Goal: Task Accomplishment & Management: Manage account settings

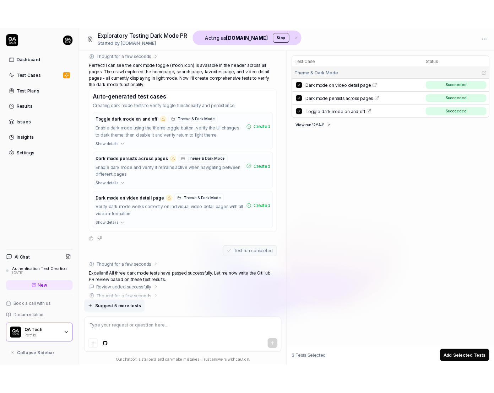
scroll to position [359, 0]
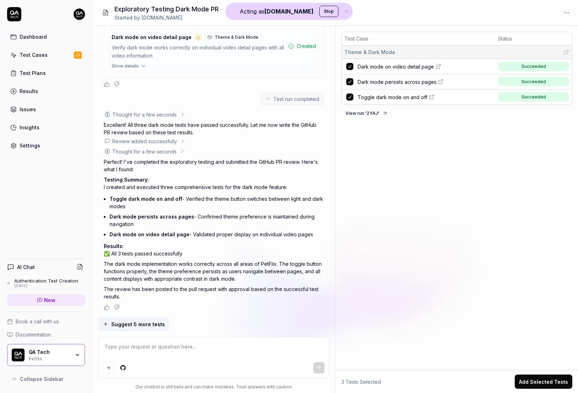
click at [388, 63] on span "Dark mode on video detail page" at bounding box center [396, 66] width 76 height 7
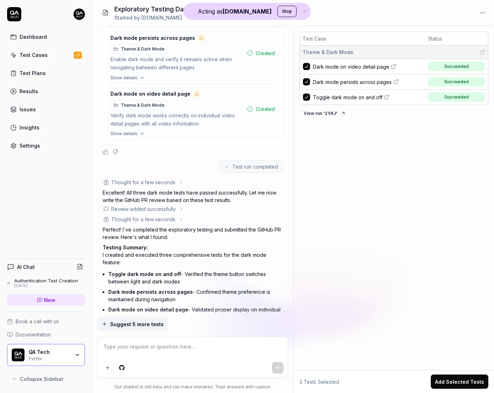
scroll to position [407, 0]
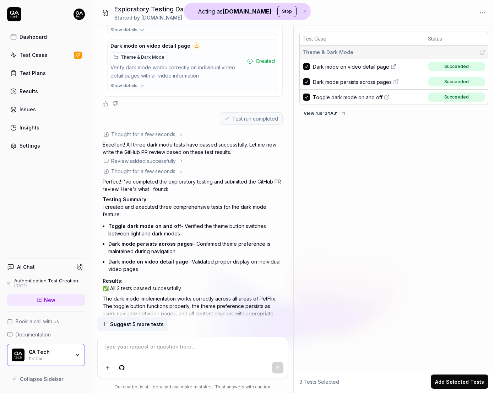
type textarea "*"
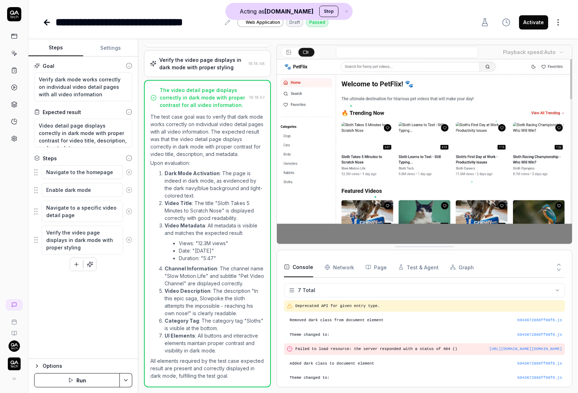
scroll to position [18, 0]
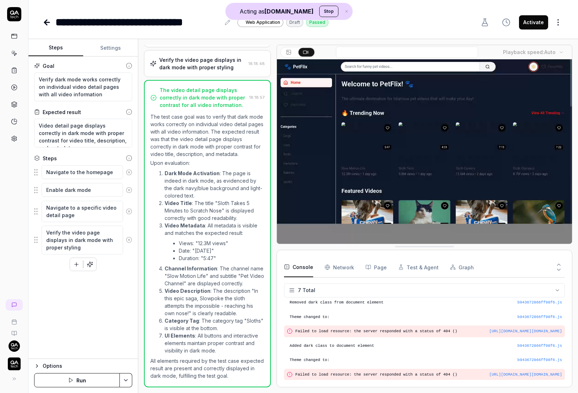
type textarea "*"
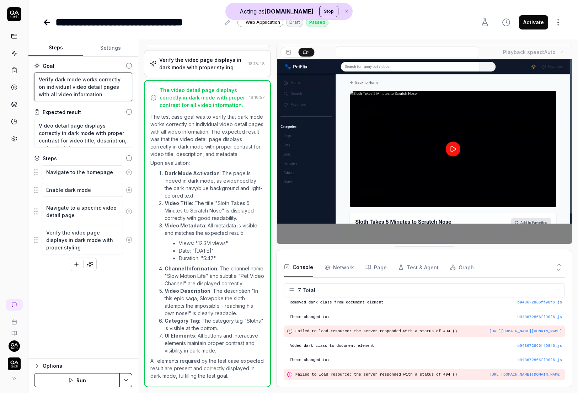
drag, startPoint x: 40, startPoint y: 80, endPoint x: 89, endPoint y: 93, distance: 51.2
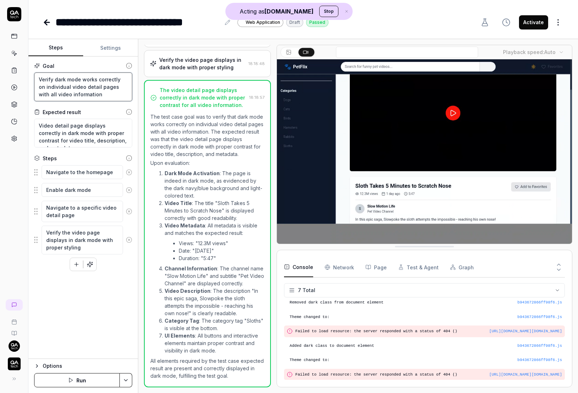
click at [89, 93] on textarea "Verify dark mode works correctly on individual video detail pages with all vide…" at bounding box center [83, 87] width 98 height 29
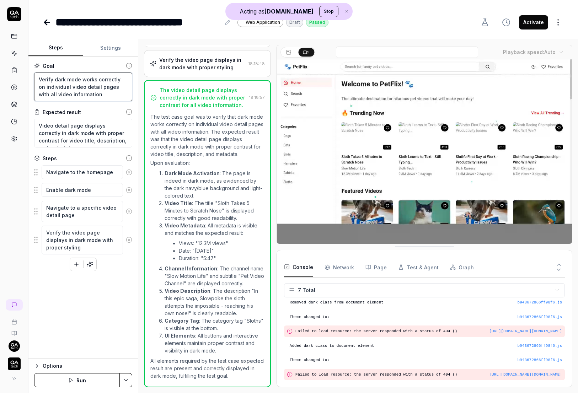
scroll to position [0, 0]
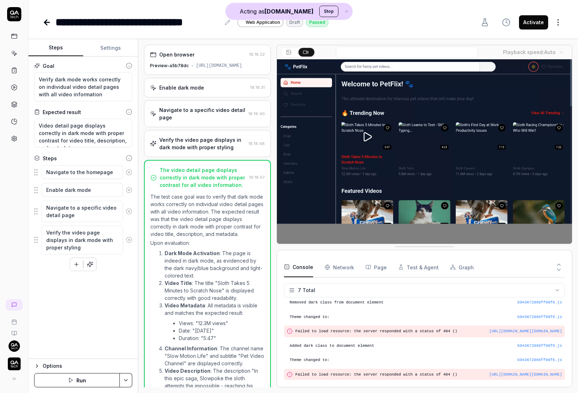
click at [196, 69] on div "[URL][DOMAIN_NAME]" at bounding box center [219, 66] width 46 height 6
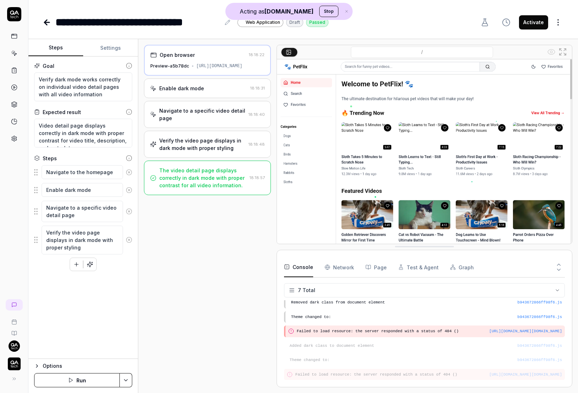
click at [196, 90] on div "Enable dark mode 18:18:31" at bounding box center [207, 89] width 127 height 20
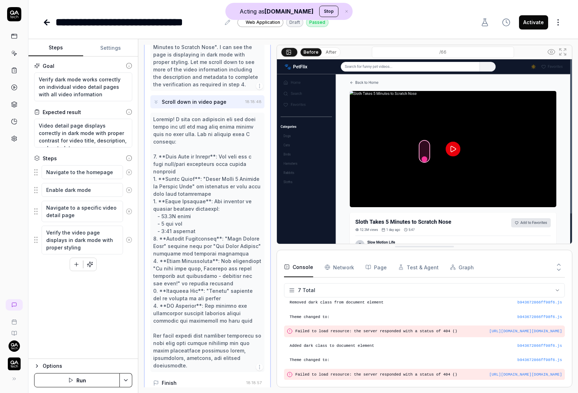
scroll to position [167, 0]
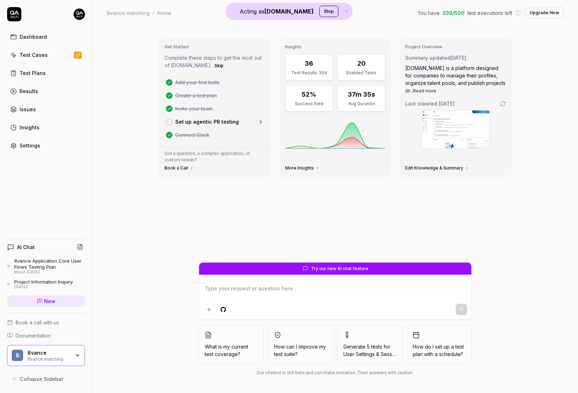
click at [63, 354] on div "8vance" at bounding box center [48, 353] width 43 height 6
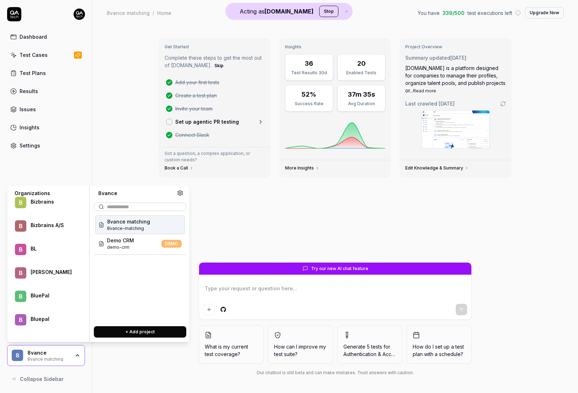
scroll to position [6480, 0]
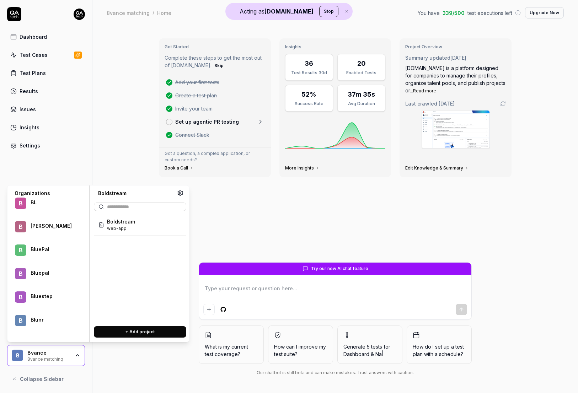
click at [59, 364] on div "Boldstream" at bounding box center [53, 367] width 45 height 6
click at [135, 227] on div "Boldstream web-app" at bounding box center [140, 224] width 90 height 19
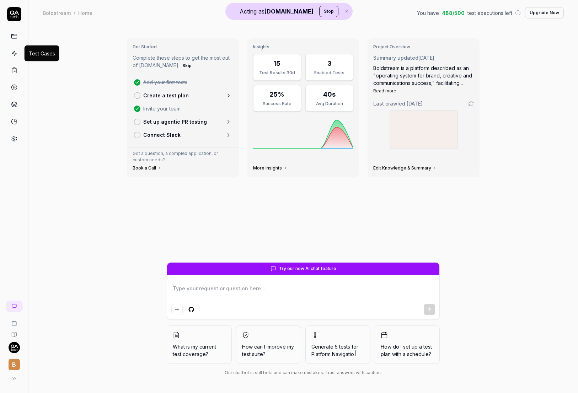
click at [14, 54] on icon at bounding box center [14, 53] width 6 height 6
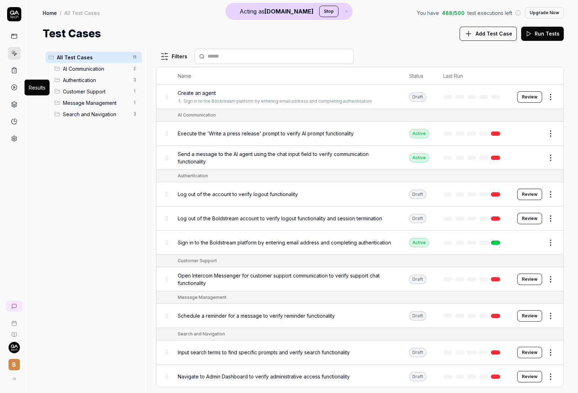
click at [13, 86] on icon at bounding box center [14, 87] width 6 height 6
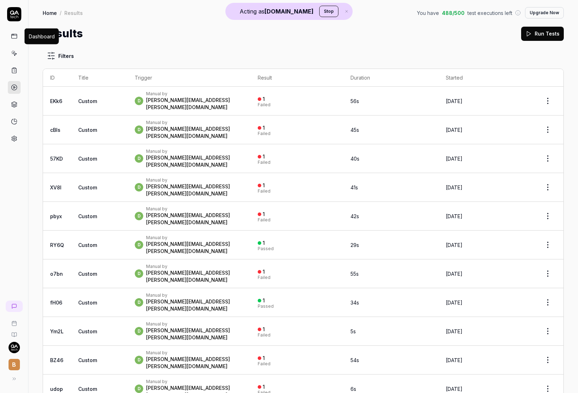
click at [14, 33] on icon at bounding box center [14, 36] width 6 height 6
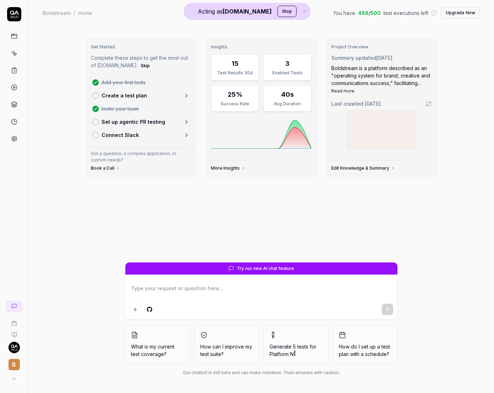
click at [16, 38] on icon at bounding box center [14, 36] width 6 height 6
click at [14, 38] on icon at bounding box center [14, 36] width 6 height 6
click at [15, 381] on icon at bounding box center [14, 379] width 6 height 6
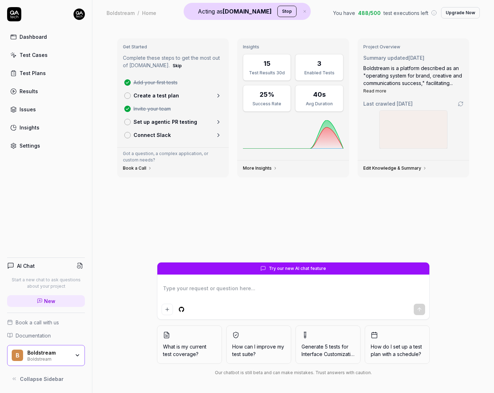
click at [44, 57] on div "Test Cases" at bounding box center [34, 54] width 28 height 7
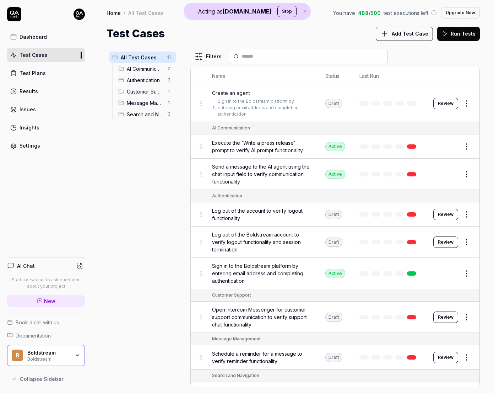
scroll to position [12, 0]
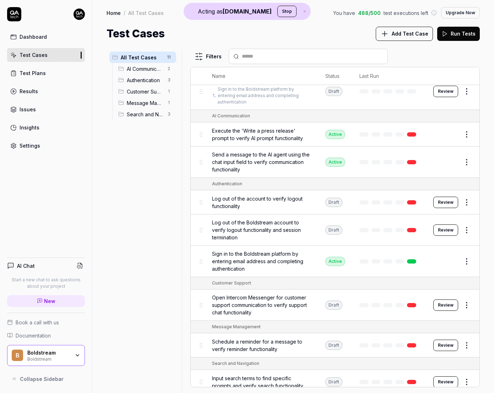
click at [413, 129] on td at bounding box center [390, 134] width 74 height 24
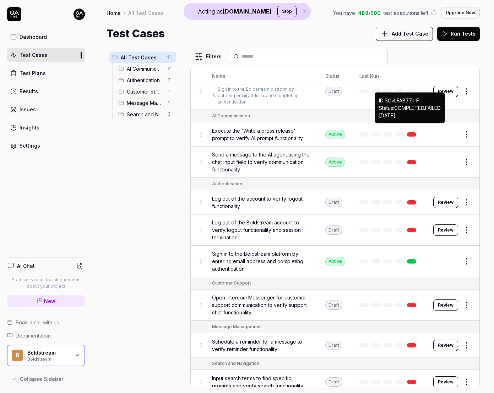
click at [412, 132] on link at bounding box center [411, 134] width 9 height 4
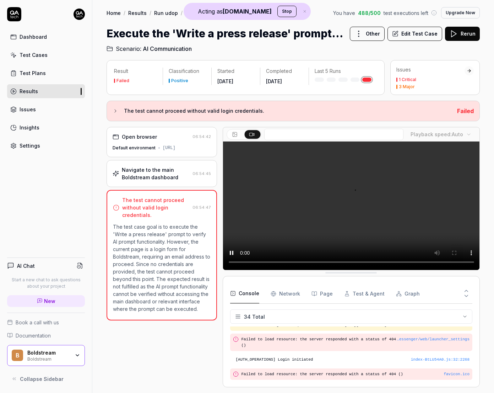
scroll to position [455, 0]
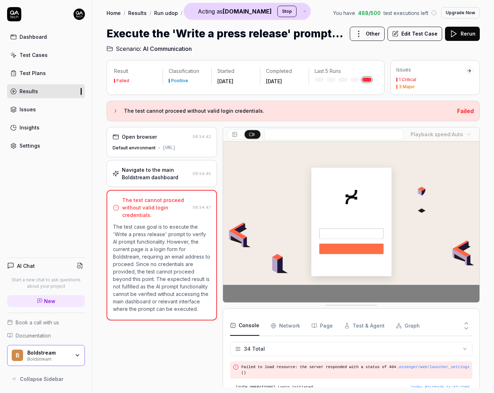
click at [116, 110] on icon at bounding box center [116, 111] width 6 height 6
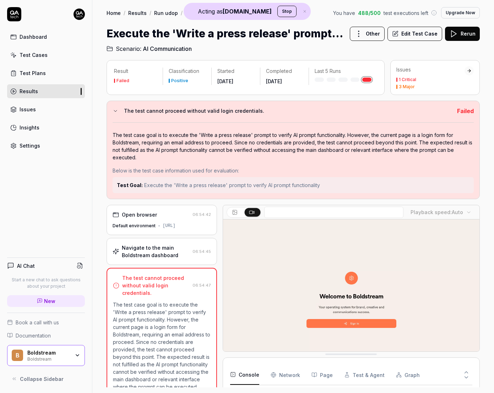
click at [116, 110] on icon at bounding box center [116, 111] width 6 height 6
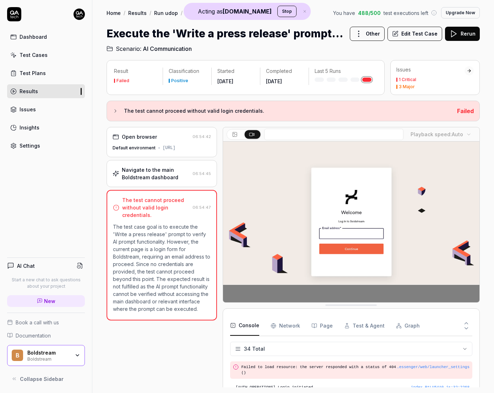
click at [144, 178] on div "Navigate to the main Boldstream dashboard" at bounding box center [156, 173] width 68 height 15
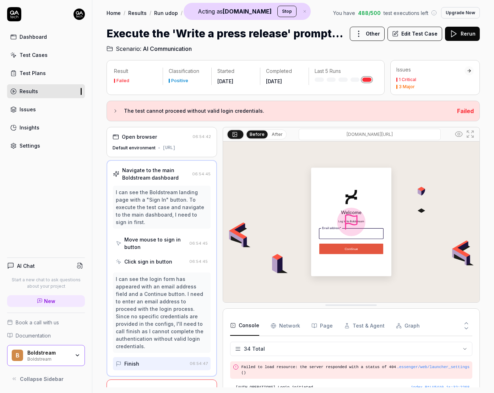
click at [145, 138] on div "Open browser" at bounding box center [139, 136] width 35 height 7
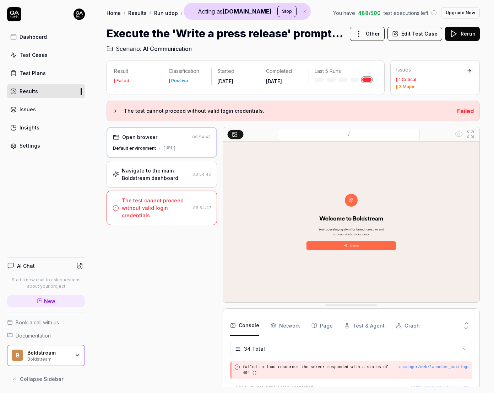
click at [149, 182] on div "Navigate to the main Boldstream dashboard" at bounding box center [156, 174] width 68 height 15
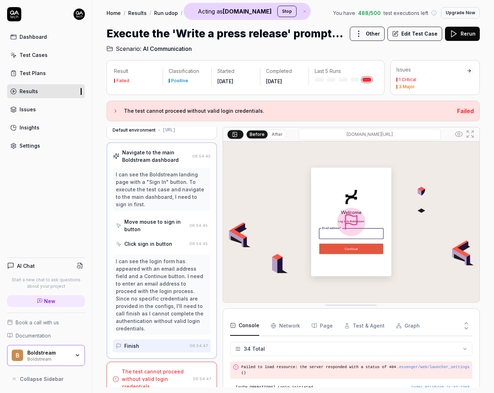
scroll to position [0, 0]
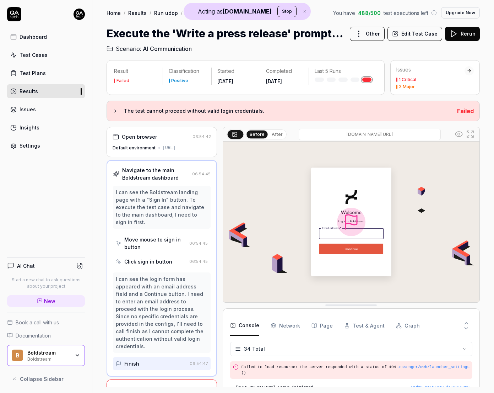
click at [114, 116] on div "The test cannot proceed without valid login credentials. Failed" at bounding box center [294, 111] width 374 height 21
click at [32, 36] on div "Dashboard" at bounding box center [33, 36] width 27 height 7
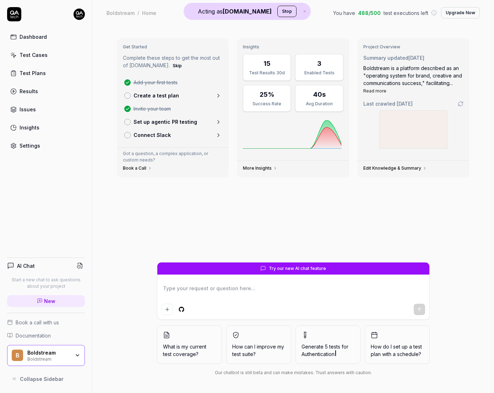
click at [210, 285] on textarea at bounding box center [294, 292] width 264 height 18
type textarea "*"
type textarea "c"
type textarea "*"
type textarea "cr"
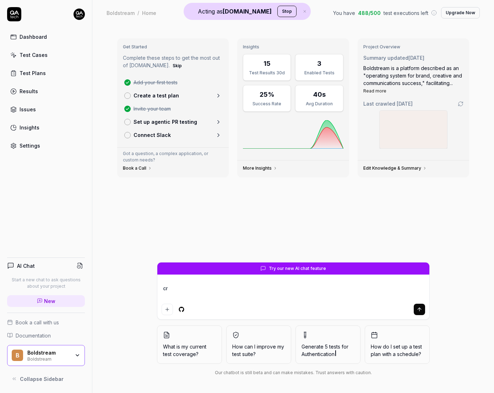
type textarea "*"
type textarea "cre"
type textarea "*"
type textarea "crea"
type textarea "*"
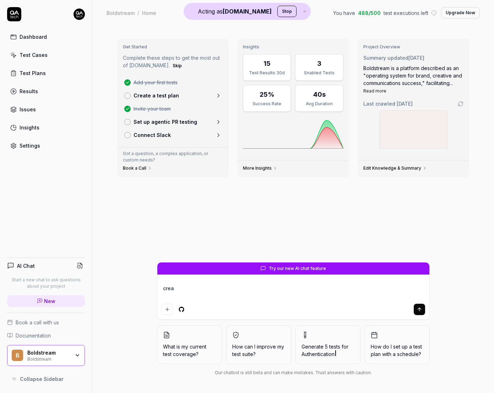
type textarea "creat"
type textarea "*"
type textarea "create"
type textarea "*"
type textarea "create a"
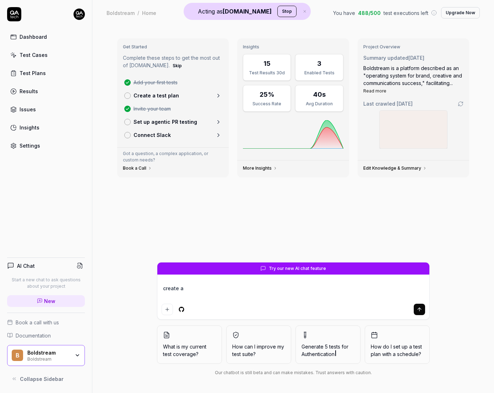
type textarea "*"
type textarea "create a"
type textarea "*"
type textarea "create a l"
type textarea "*"
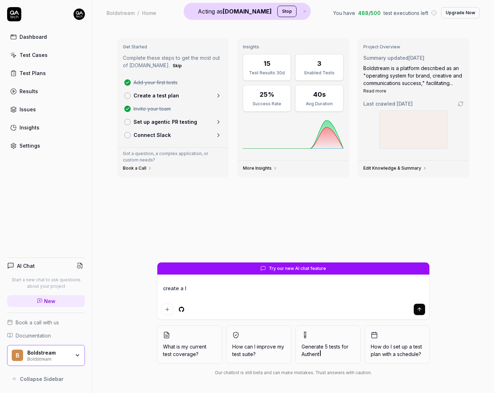
type textarea "create a lo"
type textarea "*"
type textarea "create a log"
type textarea "*"
type textarea "create a logi"
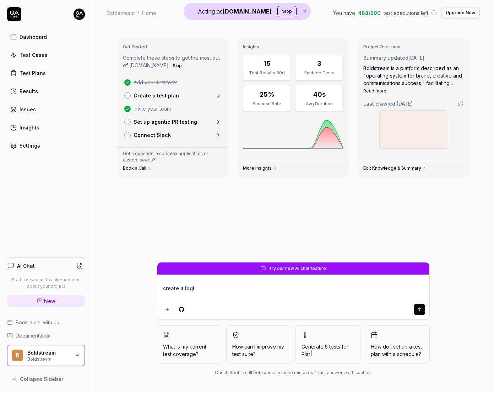
type textarea "*"
type textarea "create a login"
type textarea "*"
type textarea "create a login"
type textarea "*"
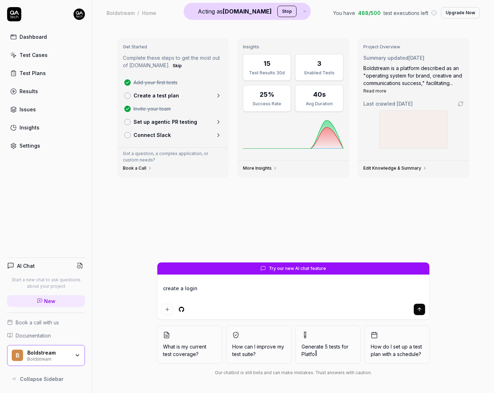
type textarea "create a login t"
type textarea "*"
type textarea "create a login te"
type textarea "*"
type textarea "create a login tes"
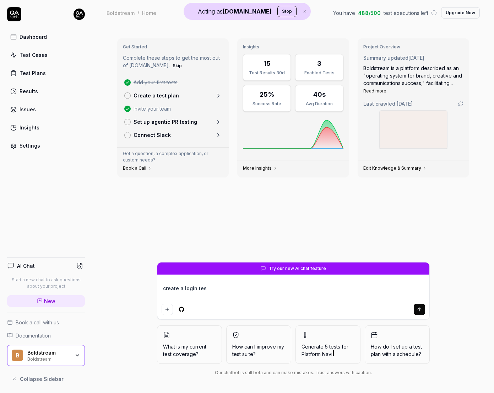
type textarea "*"
type textarea "create a login test"
type textarea "*"
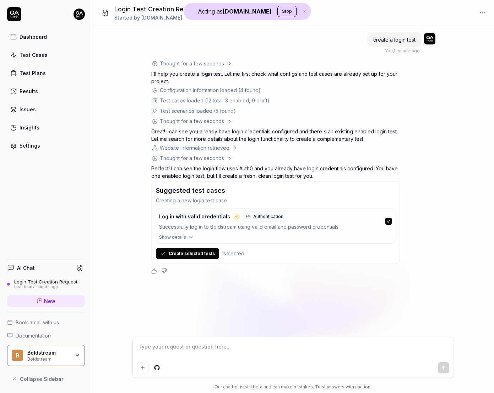
click at [187, 253] on button "Create selected tests" at bounding box center [187, 253] width 63 height 11
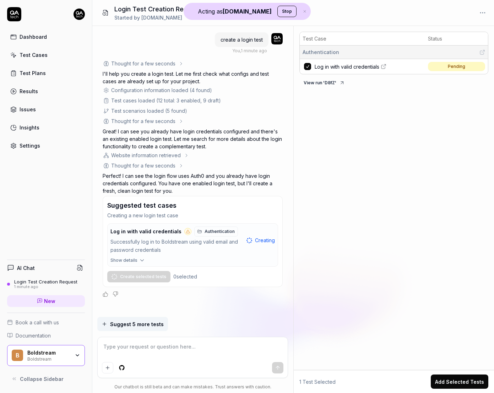
click at [36, 58] on div "Test Cases" at bounding box center [34, 54] width 28 height 7
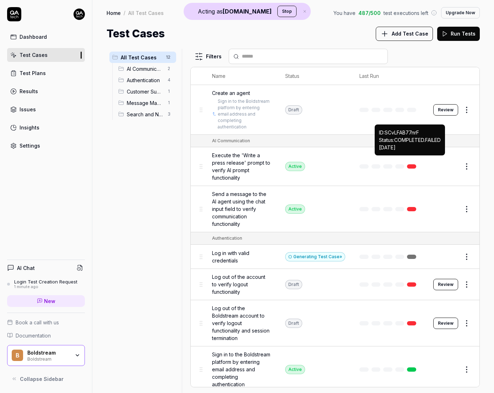
click at [413, 164] on link at bounding box center [411, 166] width 9 height 4
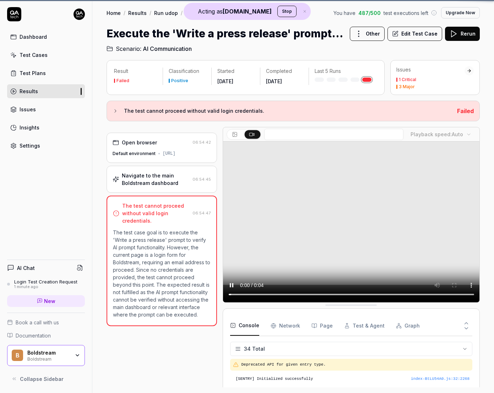
scroll to position [455, 0]
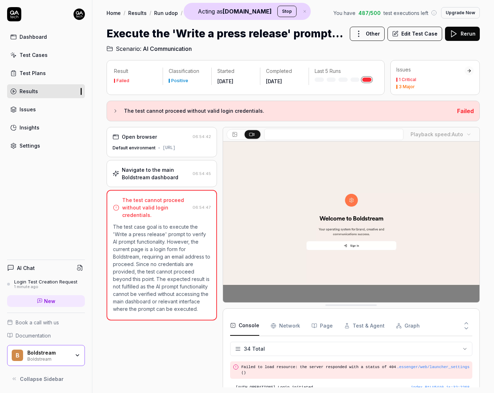
click at [158, 181] on div "Navigate to the main Boldstream dashboard" at bounding box center [156, 173] width 68 height 15
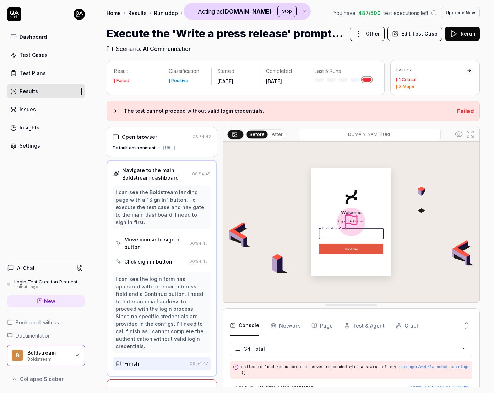
click at [162, 151] on div "Default environment https://boldstream.ai/" at bounding box center [162, 148] width 98 height 6
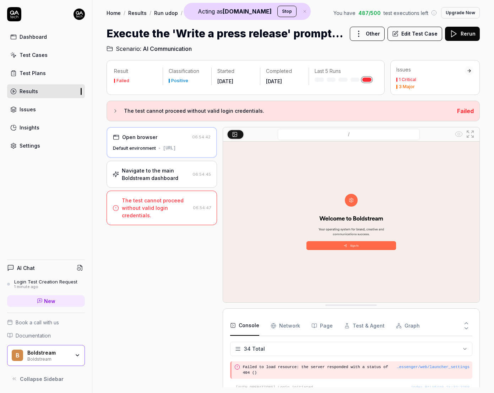
click at [165, 182] on div "Navigate to the main Boldstream dashboard" at bounding box center [156, 174] width 68 height 15
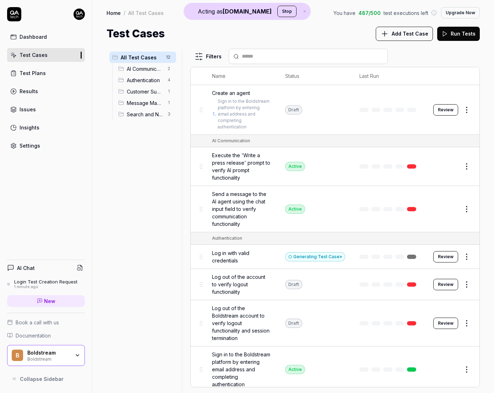
click at [411, 207] on link at bounding box center [411, 209] width 9 height 4
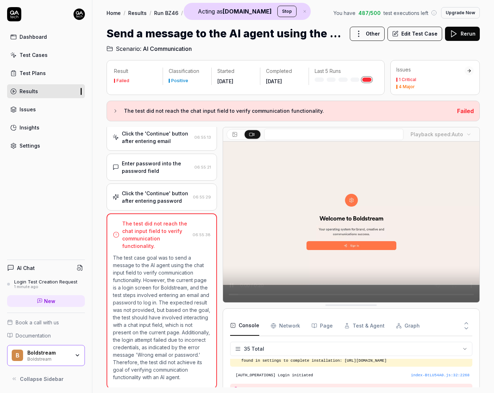
scroll to position [475, 0]
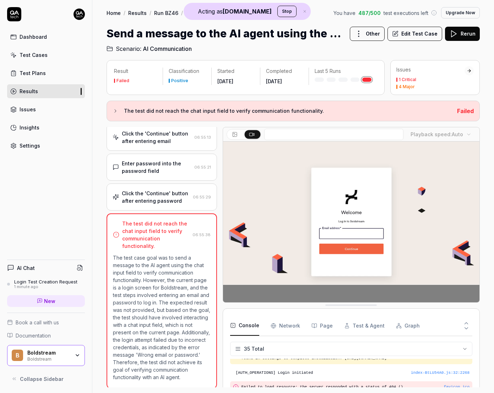
click at [152, 189] on div "Click the 'Continue' button after entering password" at bounding box center [156, 196] width 68 height 15
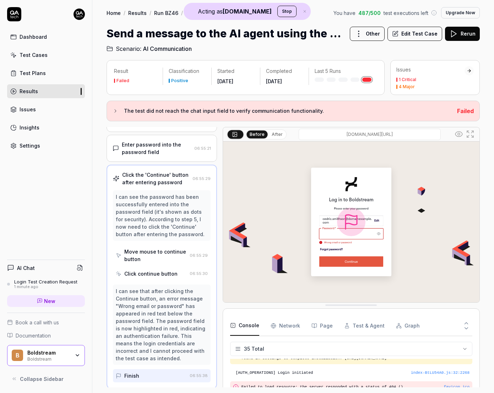
click at [151, 149] on div "Enter password into the password field" at bounding box center [157, 148] width 70 height 15
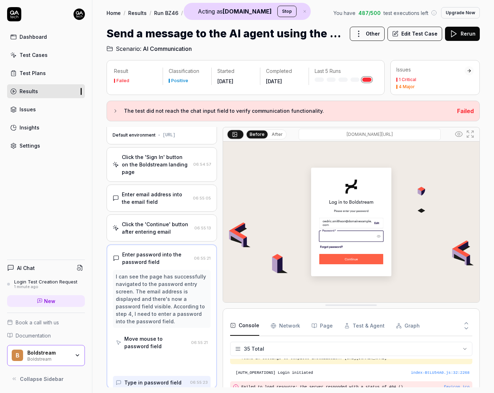
scroll to position [12, 0]
click at [142, 204] on div "Enter email address into the email field 06:55:05" at bounding box center [162, 198] width 111 height 27
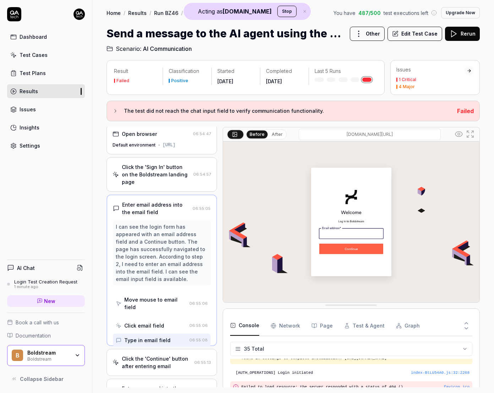
scroll to position [0, 0]
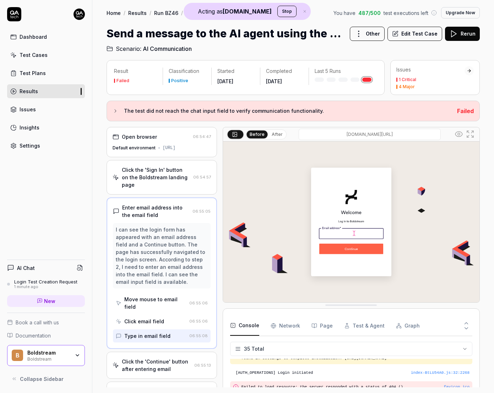
click at [150, 180] on div "Click the 'Sign In' button on the Boldstream landing page" at bounding box center [156, 177] width 69 height 22
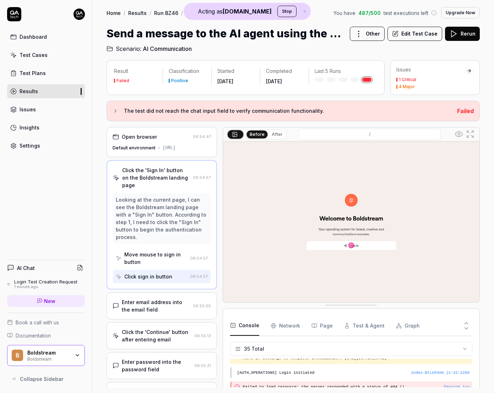
click at [150, 151] on div "Default environment" at bounding box center [134, 148] width 43 height 6
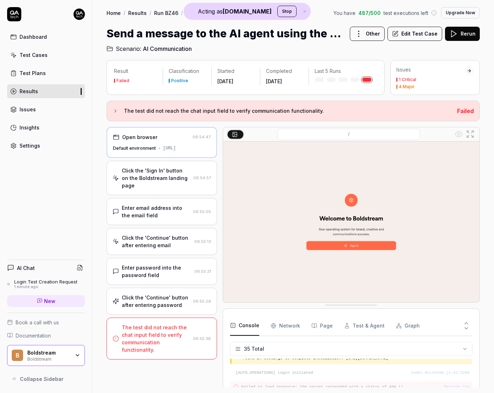
click at [148, 179] on div "Click the 'Sign In' button on the Boldstream landing page" at bounding box center [156, 178] width 69 height 22
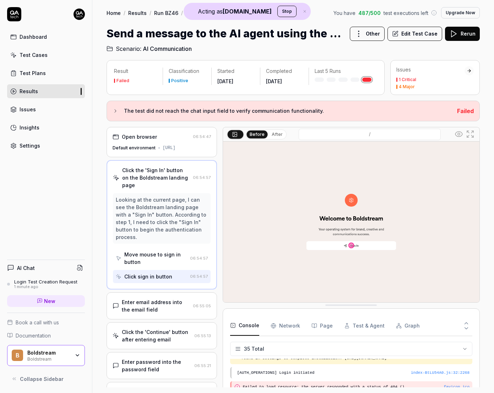
click at [37, 55] on div "Test Cases" at bounding box center [34, 54] width 28 height 7
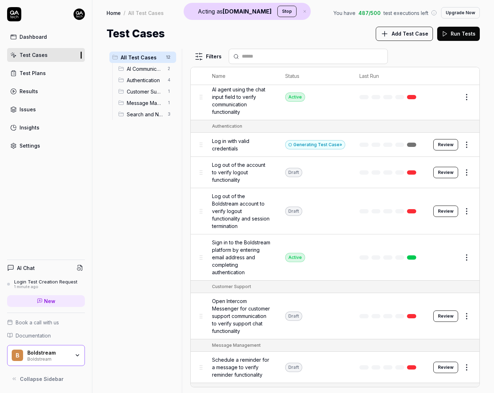
scroll to position [103, 0]
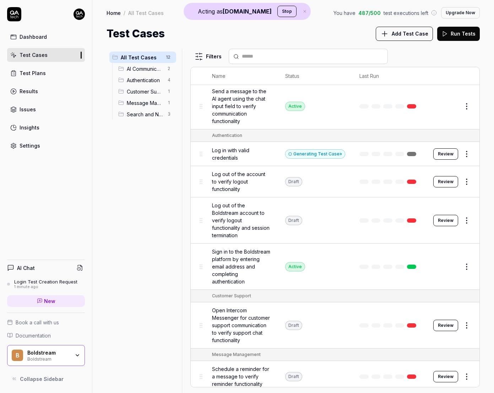
click at [139, 78] on span "Authentication" at bounding box center [145, 79] width 37 height 7
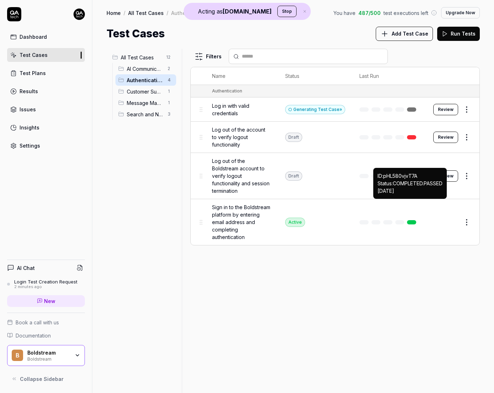
click at [411, 220] on link at bounding box center [411, 222] width 9 height 4
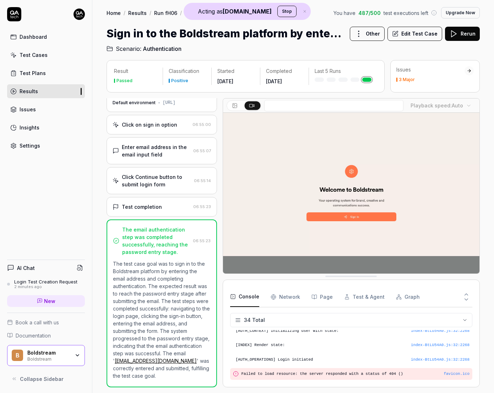
scroll to position [453, 0]
click at [25, 38] on div "Dashboard" at bounding box center [33, 36] width 27 height 7
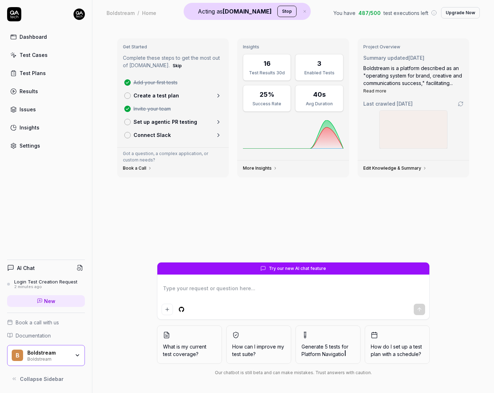
click at [43, 150] on link "Settings" at bounding box center [46, 146] width 78 height 14
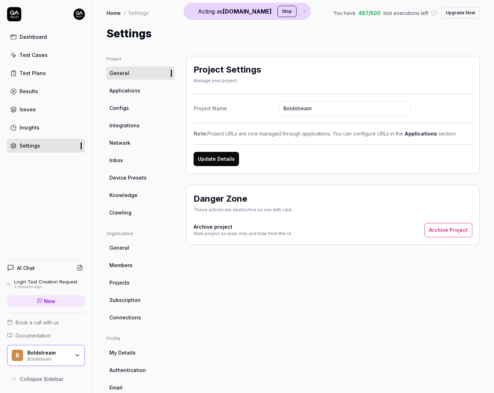
click at [130, 210] on span "Crawling" at bounding box center [120, 212] width 22 height 7
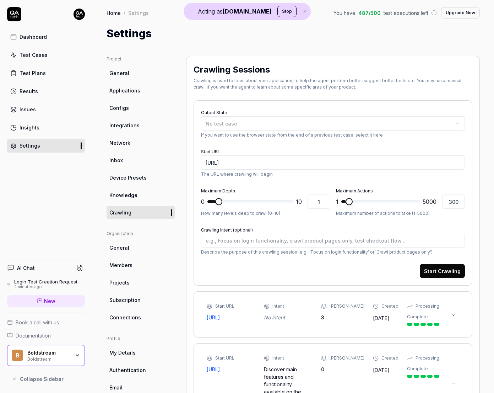
click at [127, 107] on span "Configs" at bounding box center [119, 107] width 20 height 7
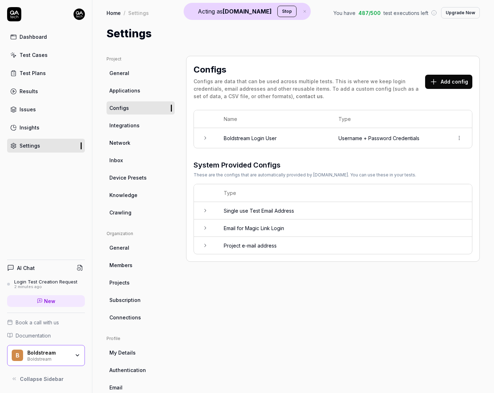
click at [437, 79] on icon at bounding box center [434, 81] width 9 height 9
click at [26, 36] on div "Dashboard" at bounding box center [33, 36] width 27 height 7
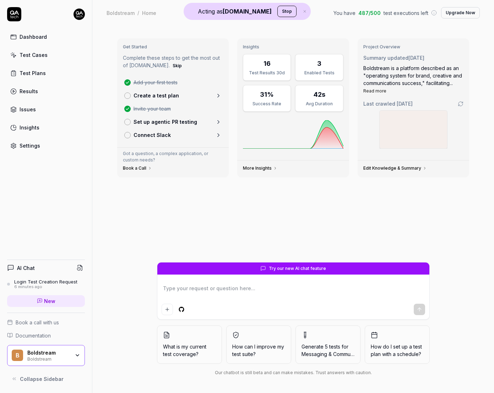
click at [60, 354] on div "Boldstream" at bounding box center [48, 352] width 43 height 6
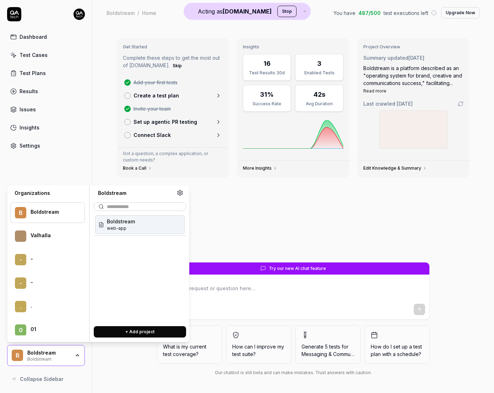
click at [54, 154] on div "Dashboard Test Cases Test Plans Results Issues Insights Settings AI Chat Login …" at bounding box center [46, 196] width 92 height 393
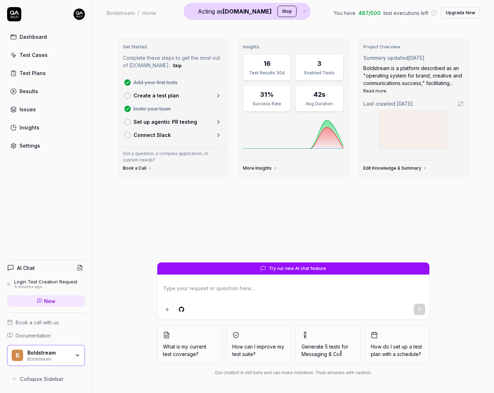
click at [39, 148] on link "Settings" at bounding box center [46, 146] width 78 height 14
type textarea "*"
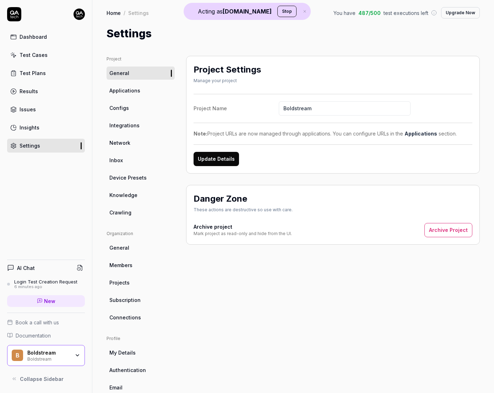
click at [132, 264] on link "Members" at bounding box center [141, 264] width 68 height 13
